Goal: Task Accomplishment & Management: Manage account settings

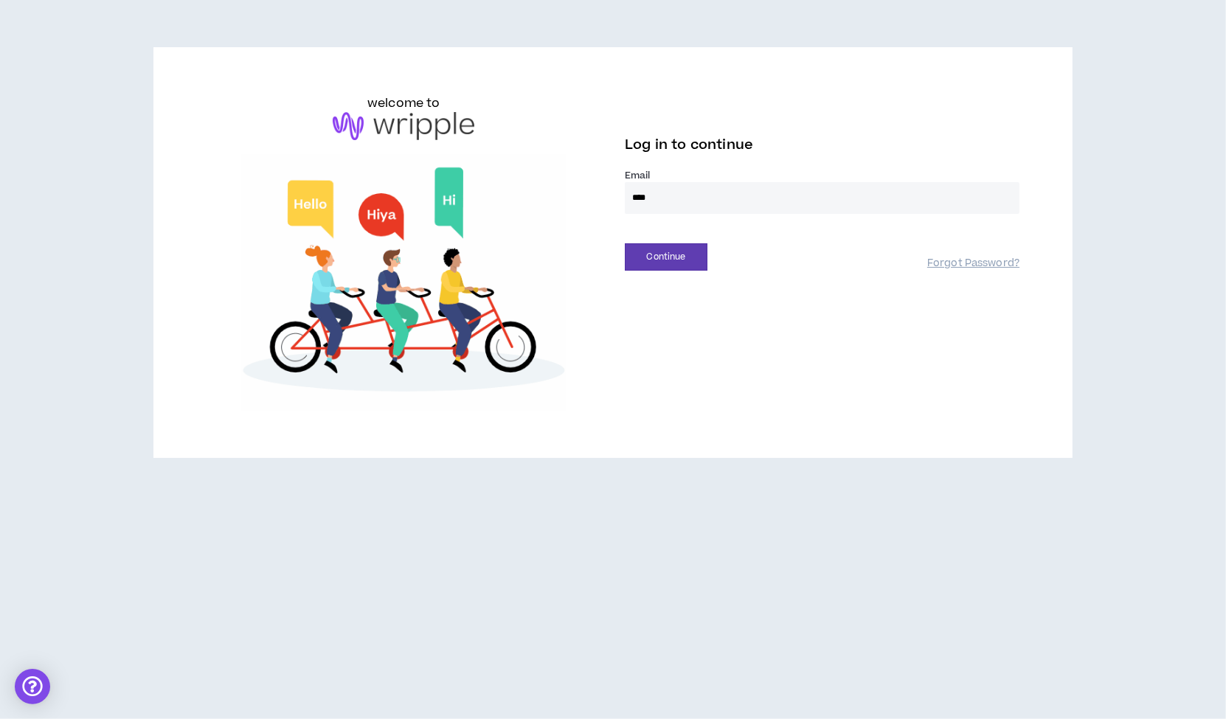
type input "**********"
click at [664, 268] on button "Continue" at bounding box center [666, 256] width 83 height 27
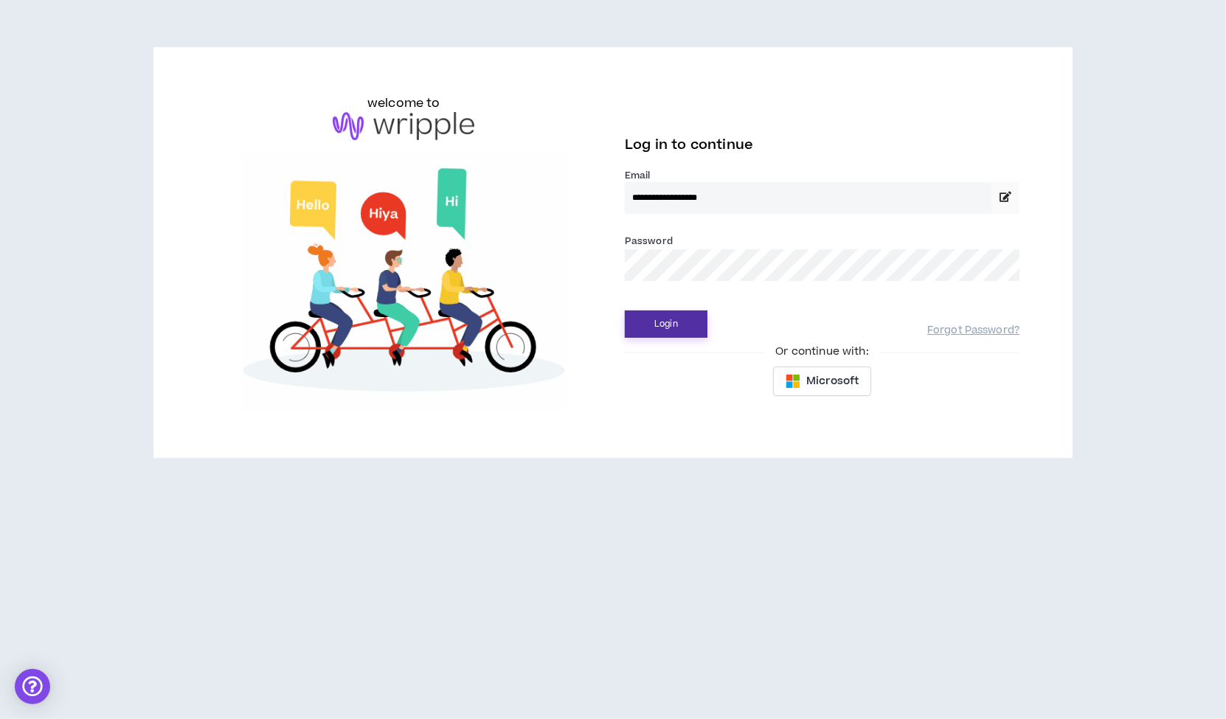
click at [704, 319] on button "Login" at bounding box center [666, 323] width 83 height 27
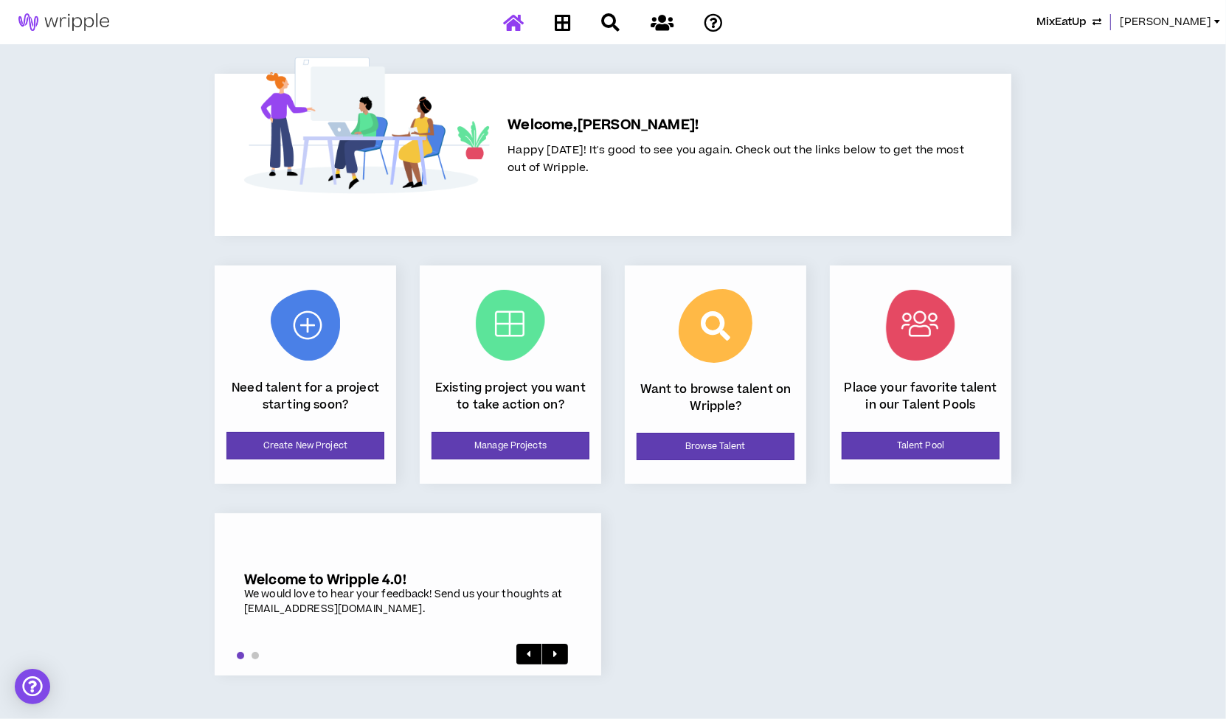
click at [1193, 25] on span "[PERSON_NAME]" at bounding box center [1165, 22] width 91 height 16
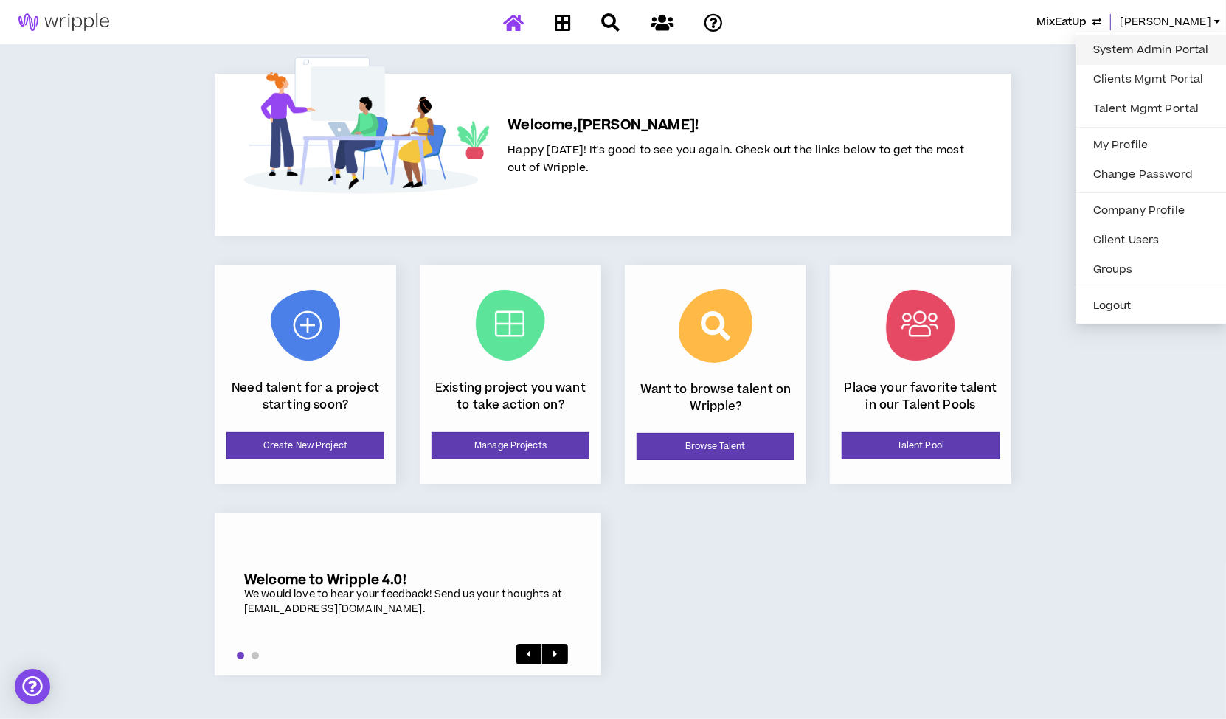
click at [1154, 49] on link "System Admin Portal" at bounding box center [1150, 50] width 133 height 22
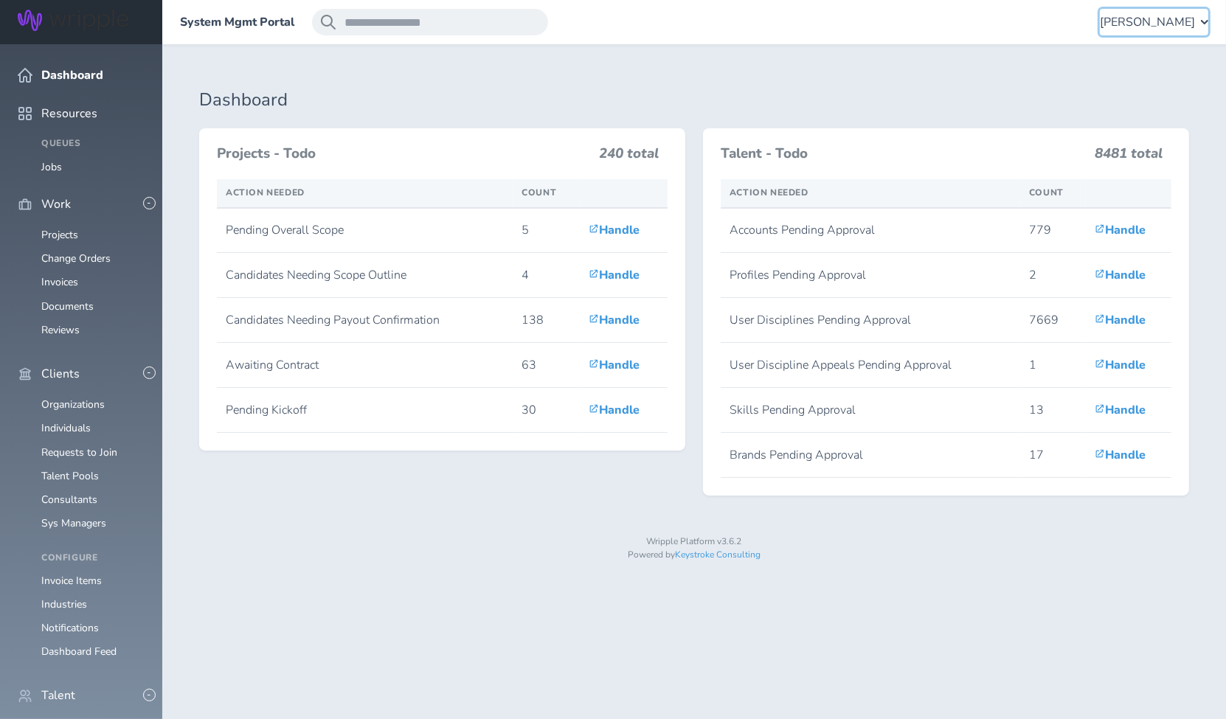
click at [1152, 29] on span "[PERSON_NAME]" at bounding box center [1147, 21] width 95 height 13
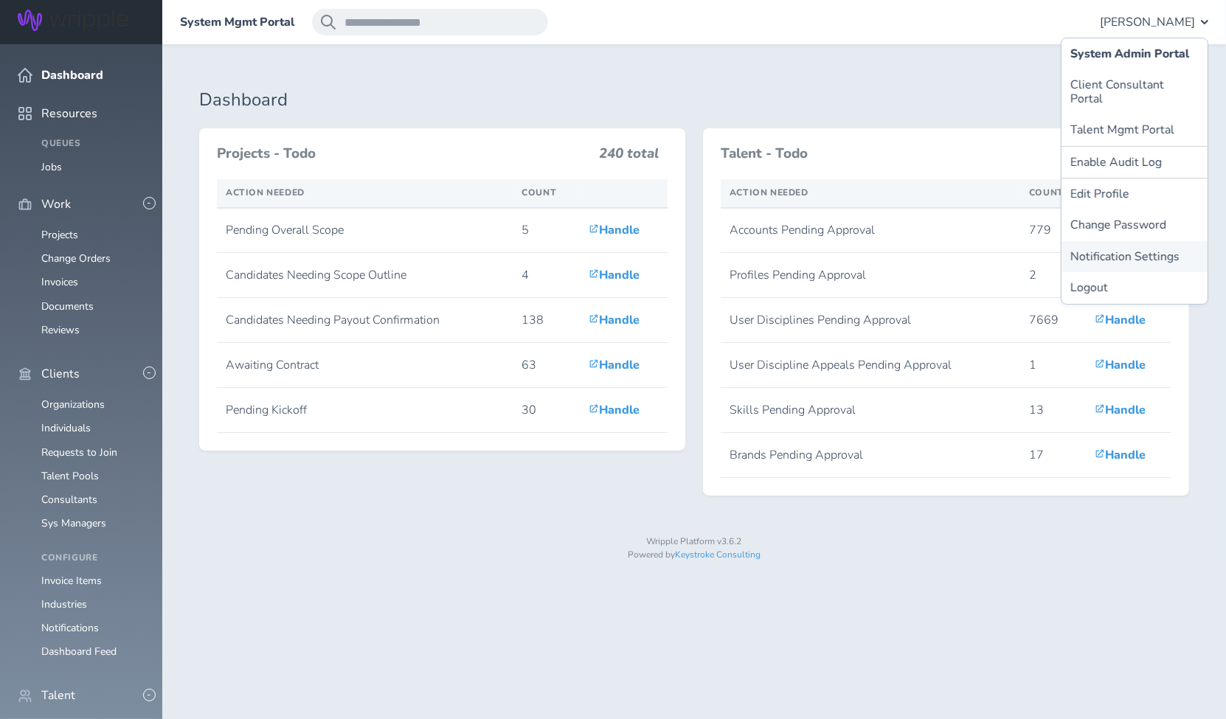
click at [1122, 241] on link "Notification Settings" at bounding box center [1134, 256] width 146 height 31
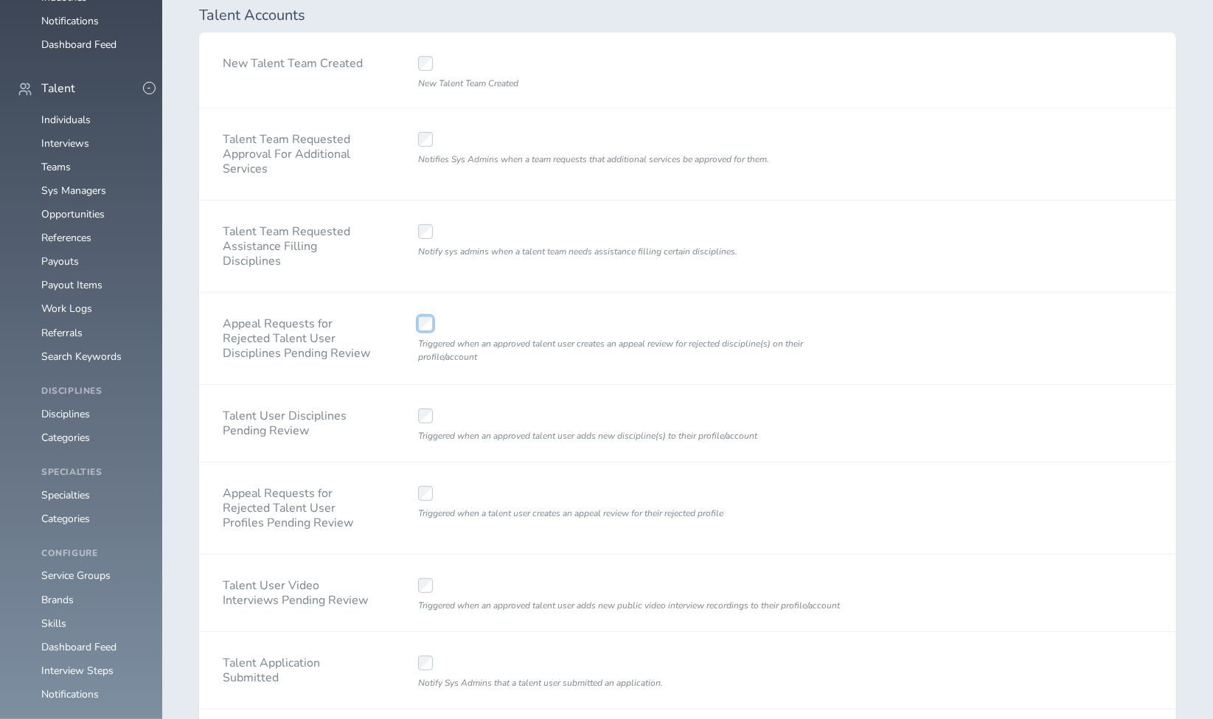
scroll to position [608, 0]
click at [558, 477] on div "Triggered when a talent user creates an appeal review for their rejected profile" at bounding box center [639, 507] width 489 height 91
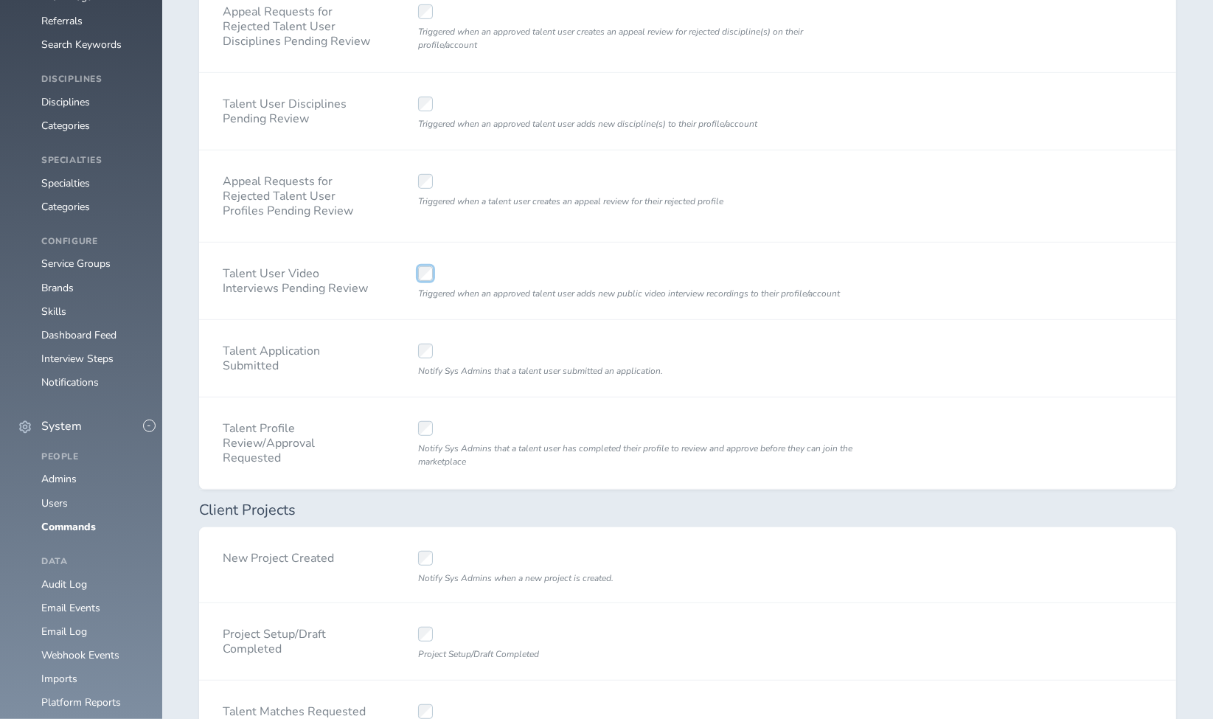
scroll to position [923, 0]
click at [558, 413] on div "Notify Sys Admins that a talent user has completed their profile to review and …" at bounding box center [639, 439] width 489 height 91
click at [556, 161] on div "Triggered when a talent user creates an appeal review for their rejected profile" at bounding box center [639, 192] width 489 height 91
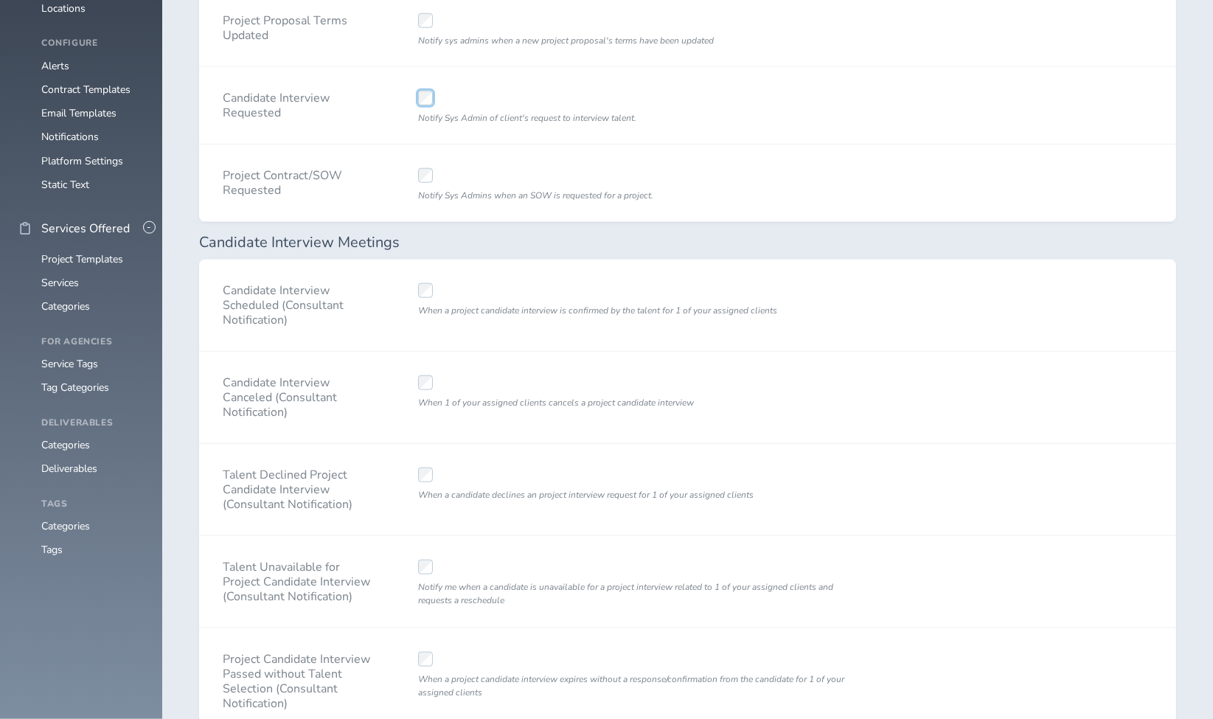
scroll to position [1771, 0]
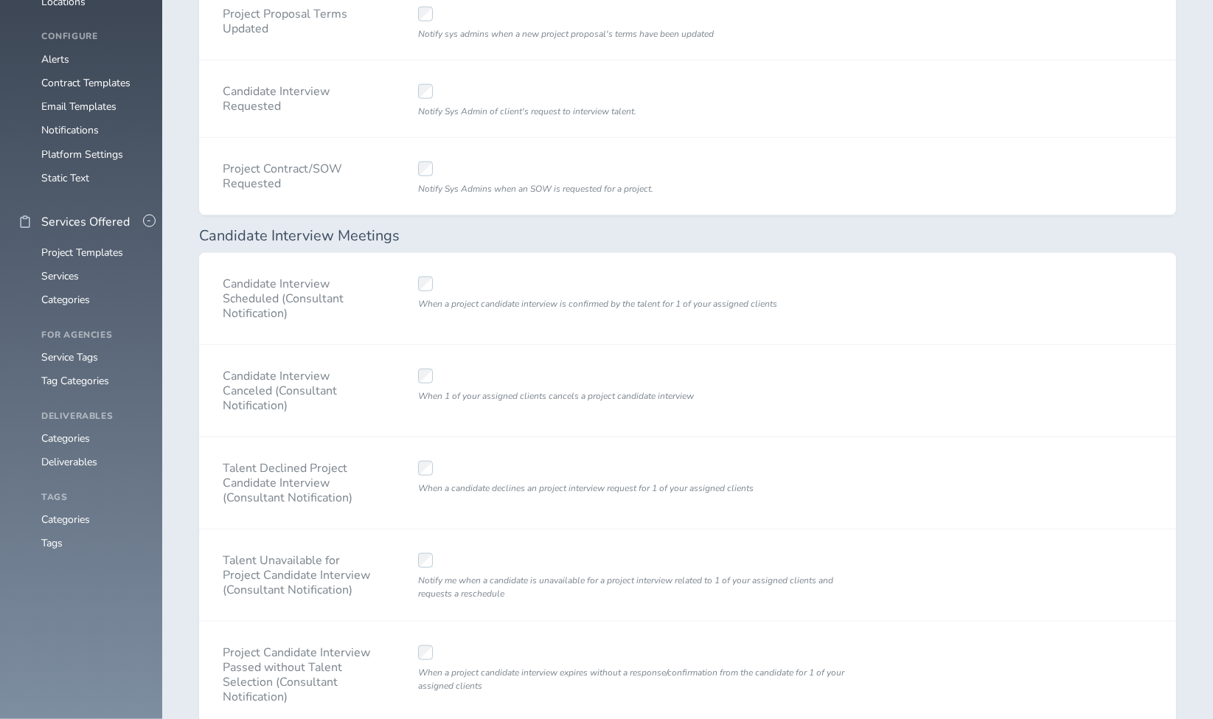
click at [560, 364] on div "When 1 of your assigned clients cancels a project candidate interview" at bounding box center [639, 390] width 489 height 91
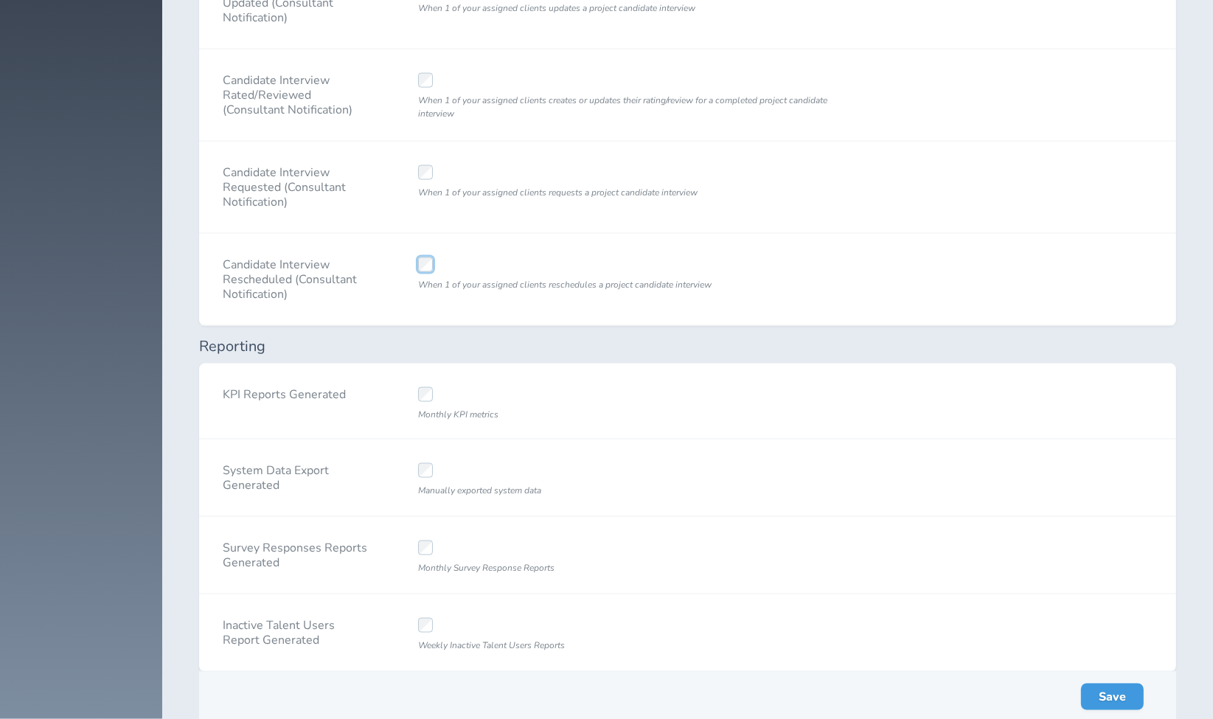
scroll to position [2572, 0]
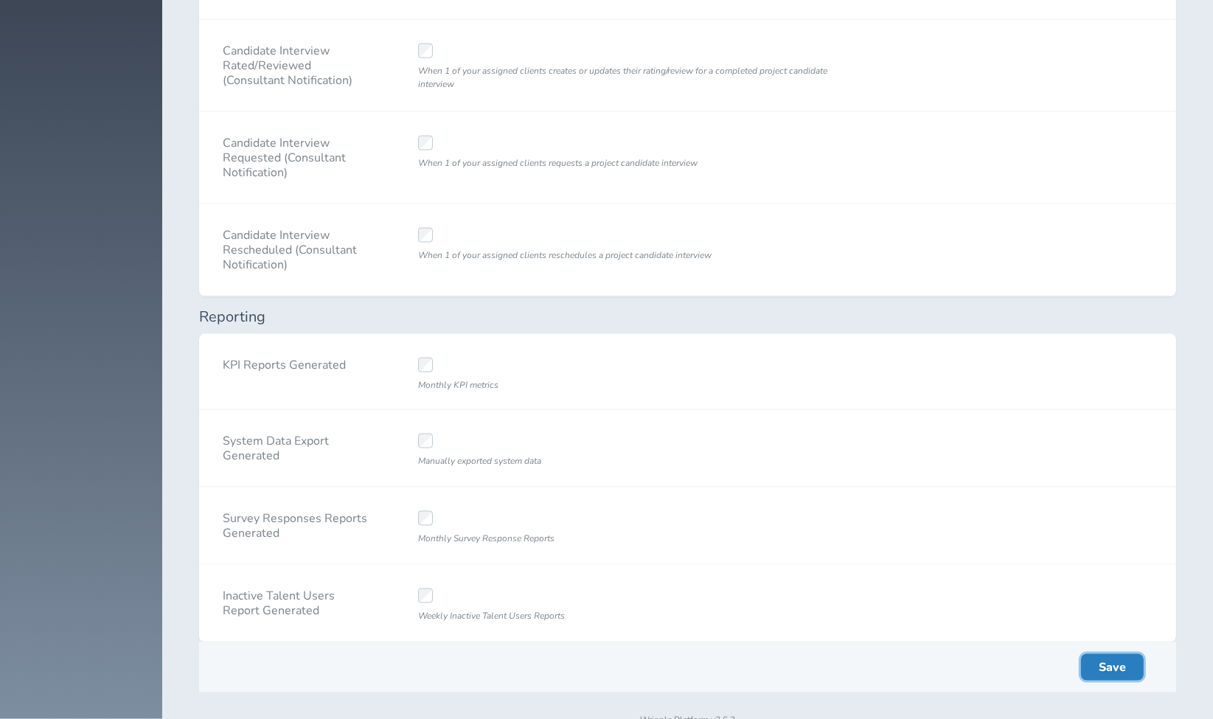
click at [1095, 654] on button "Save" at bounding box center [1112, 667] width 63 height 27
